Goal: Task Accomplishment & Management: Complete application form

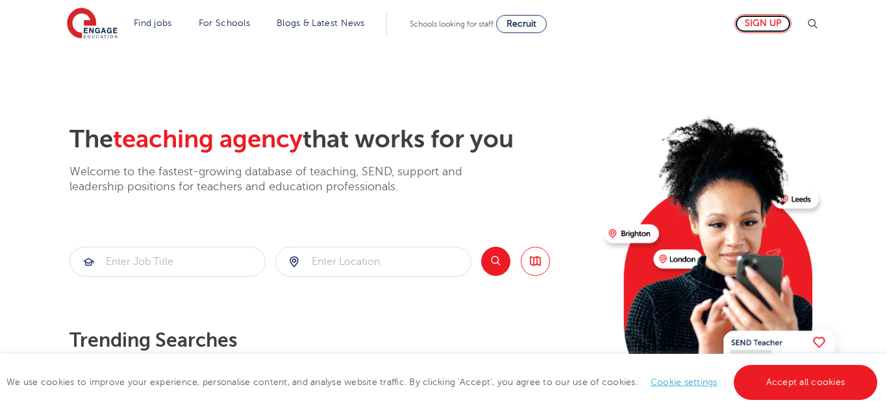
click at [763, 27] on link "Sign up" at bounding box center [762, 23] width 57 height 19
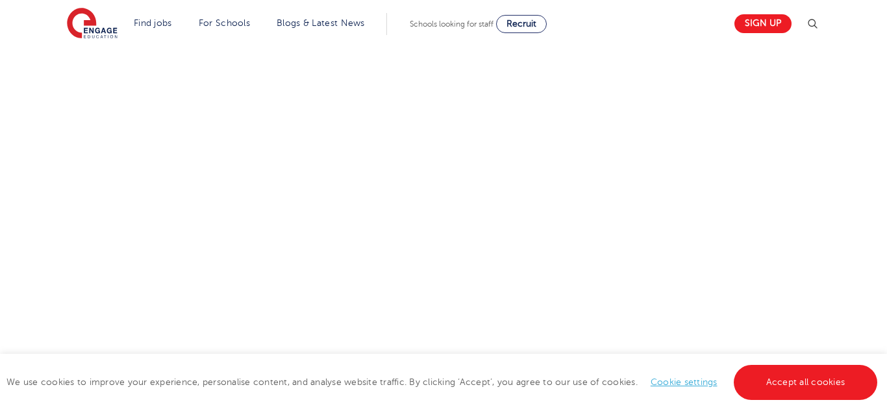
scroll to position [545, 0]
click at [706, 311] on div "Let us know more about you!" at bounding box center [444, 245] width 788 height 693
click at [694, 280] on div "Let us know more about you!" at bounding box center [444, 98] width 788 height 815
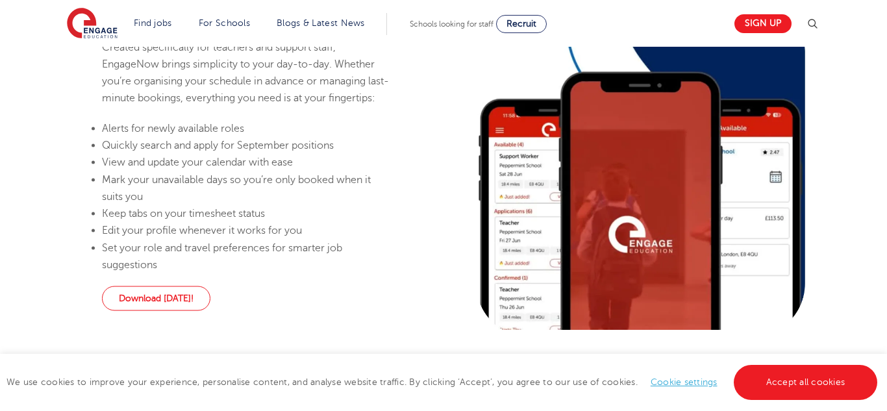
scroll to position [838, 0]
